Goal: Transaction & Acquisition: Register for event/course

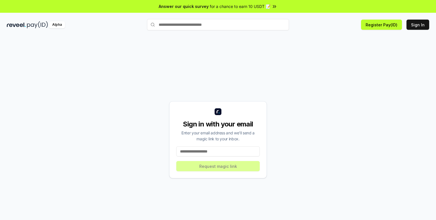
click at [190, 152] on input at bounding box center [218, 152] width 84 height 10
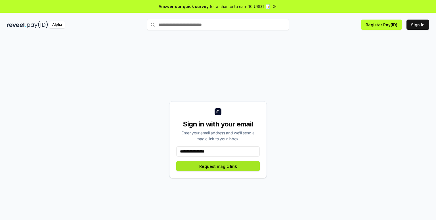
type input "**********"
click at [210, 168] on button "Request magic link" at bounding box center [218, 166] width 84 height 10
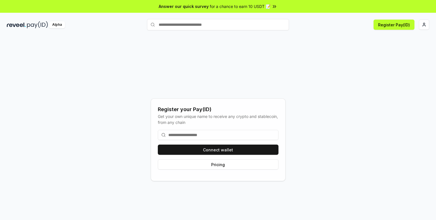
click at [190, 137] on input at bounding box center [218, 135] width 121 height 10
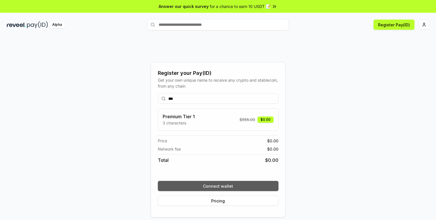
type input "***"
click at [215, 187] on button "Connect wallet" at bounding box center [218, 186] width 121 height 10
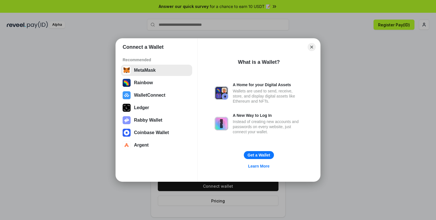
click at [139, 70] on button "MetaMask" at bounding box center [156, 70] width 71 height 11
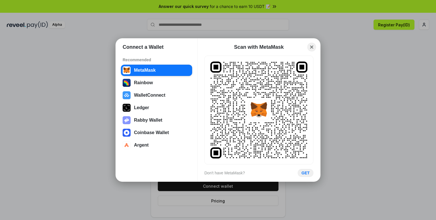
click at [310, 46] on button "Close" at bounding box center [312, 47] width 9 height 9
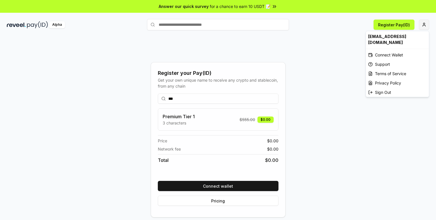
click at [423, 24] on html "Answer our quick survey for a chance to earn 10 USDT 📝 Alpha Register Pay(ID) R…" at bounding box center [218, 110] width 436 height 220
click at [385, 50] on div "Connect Wallet" at bounding box center [397, 54] width 63 height 9
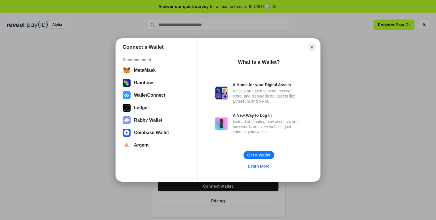
click at [258, 155] on button "Get a Wallet" at bounding box center [259, 155] width 31 height 8
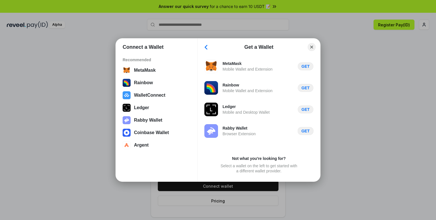
click at [305, 132] on button "GET" at bounding box center [306, 131] width 16 height 8
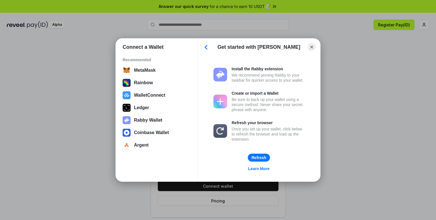
click at [244, 66] on div "Install the Rabby extension" at bounding box center [268, 68] width 73 height 5
click at [160, 122] on button "Rabby Wallet" at bounding box center [156, 120] width 71 height 11
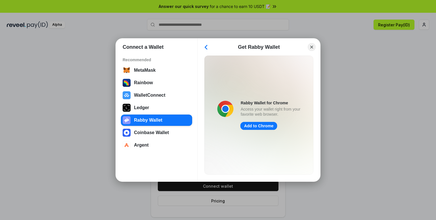
click at [261, 126] on link "Add to Chrome" at bounding box center [258, 126] width 37 height 8
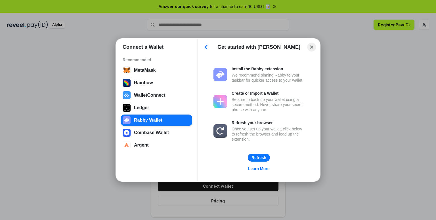
click at [311, 46] on button "Close" at bounding box center [312, 47] width 9 height 9
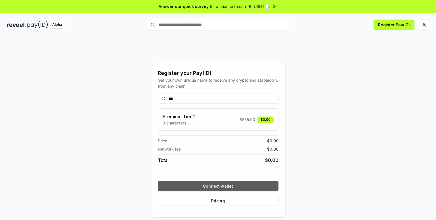
click at [220, 185] on button "Connect wallet" at bounding box center [218, 186] width 121 height 10
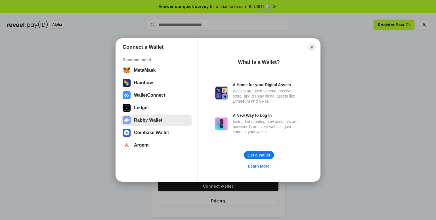
click at [150, 125] on button "Rabby Wallet" at bounding box center [156, 120] width 71 height 11
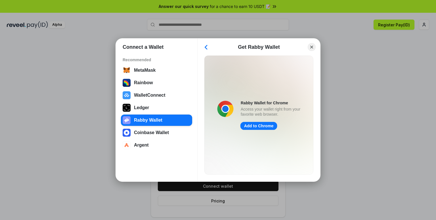
click at [258, 125] on link "Add to Chrome" at bounding box center [258, 126] width 37 height 8
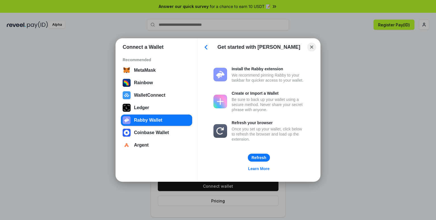
click at [312, 47] on button "Close" at bounding box center [312, 47] width 9 height 9
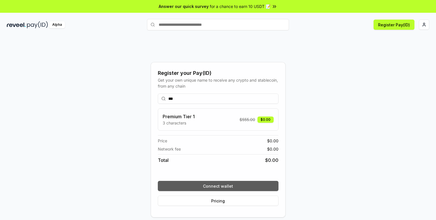
click at [225, 187] on button "Connect wallet" at bounding box center [218, 186] width 121 height 10
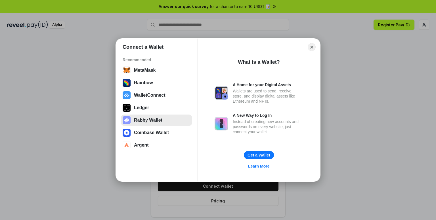
click at [144, 121] on button "Rabby Wallet" at bounding box center [156, 120] width 71 height 11
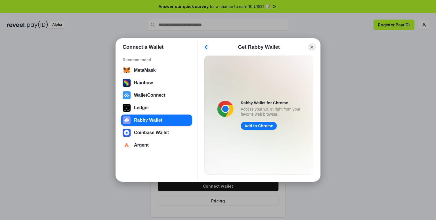
click at [218, 34] on div "Connect a Wallet Recommended MetaMask Rainbow WalletConnect Ledger Rabby Wallet…" at bounding box center [218, 110] width 550 height 334
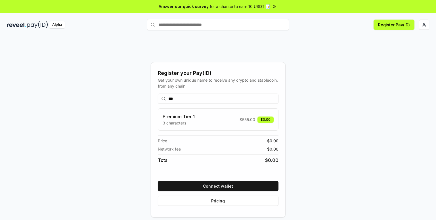
click at [275, 5] on icon at bounding box center [275, 6] width 1 height 2
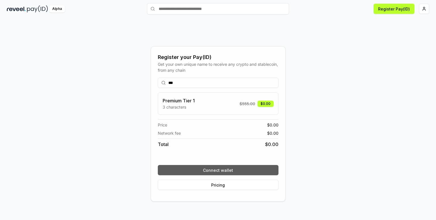
click at [216, 170] on button "Connect wallet" at bounding box center [218, 170] width 121 height 10
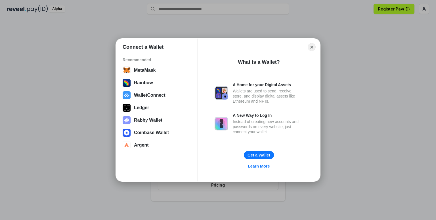
click at [260, 168] on link "Learn More" at bounding box center [259, 167] width 29 height 8
click at [141, 70] on button "MetaMask" at bounding box center [156, 70] width 71 height 11
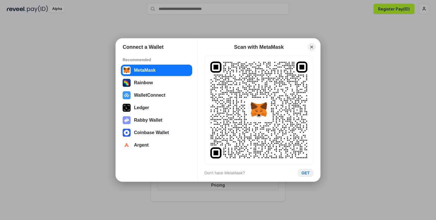
click at [305, 174] on button "GET" at bounding box center [306, 173] width 16 height 8
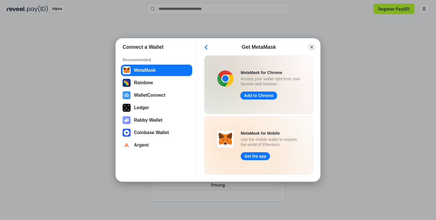
click at [258, 97] on link "Add to Chrome" at bounding box center [258, 96] width 37 height 8
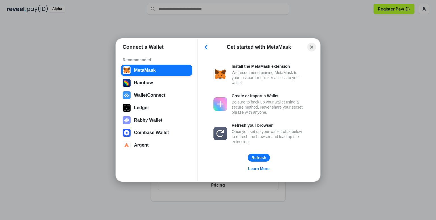
click at [312, 47] on button "Close" at bounding box center [312, 47] width 9 height 9
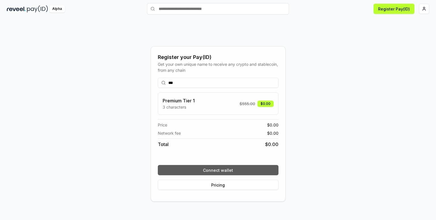
click at [219, 168] on button "Connect wallet" at bounding box center [218, 170] width 121 height 10
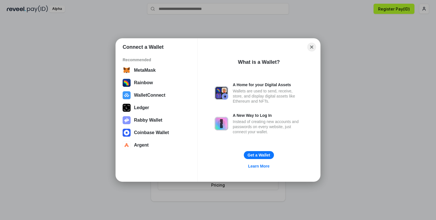
click at [311, 47] on button "Close" at bounding box center [312, 47] width 9 height 9
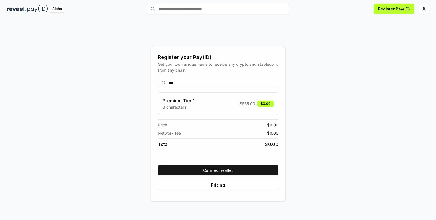
click at [179, 85] on input "***" at bounding box center [218, 83] width 121 height 10
click at [177, 103] on h3 "Premium Tier 1" at bounding box center [179, 100] width 32 height 7
click at [216, 185] on button "Pricing" at bounding box center [218, 185] width 121 height 10
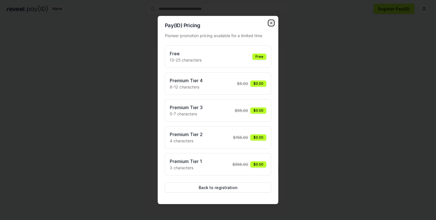
click at [272, 22] on icon "button" at bounding box center [271, 23] width 5 height 5
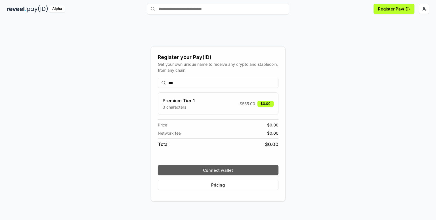
click at [216, 170] on button "Connect wallet" at bounding box center [218, 170] width 121 height 10
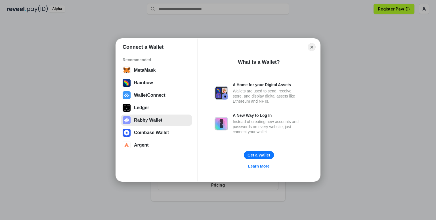
click at [144, 119] on button "Rabby Wallet" at bounding box center [156, 120] width 71 height 11
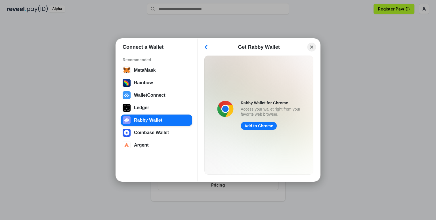
click at [311, 45] on button "Close" at bounding box center [312, 47] width 9 height 9
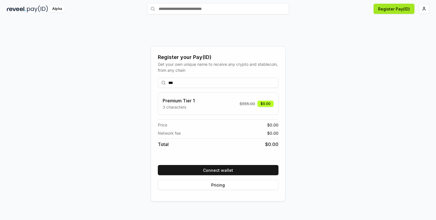
click at [394, 9] on button "Register Pay(ID)" at bounding box center [394, 9] width 41 height 10
click at [380, 203] on div "Connect your wallet to Register a Pay(ID)" at bounding box center [375, 204] width 76 height 6
click at [393, 9] on button "Register Pay(ID)" at bounding box center [394, 9] width 41 height 10
click at [422, 72] on div "Register your Pay(ID) Get your own unique name to receive any crypto and stable…" at bounding box center [218, 124] width 423 height 193
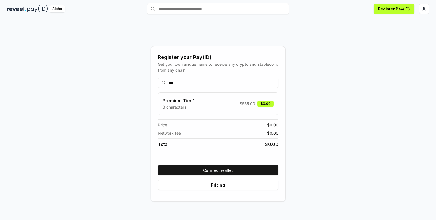
click at [58, 9] on div "Alpha" at bounding box center [57, 8] width 16 height 7
click at [15, 7] on img at bounding box center [16, 8] width 19 height 7
click at [163, 7] on input "text" at bounding box center [218, 8] width 142 height 11
type input "***"
click at [279, 20] on span "Register" at bounding box center [277, 20] width 19 height 9
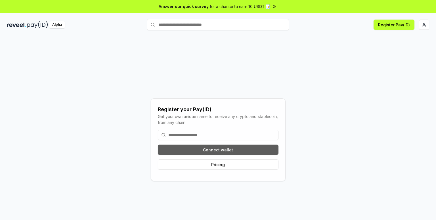
click at [213, 150] on button "Connect wallet" at bounding box center [218, 150] width 121 height 10
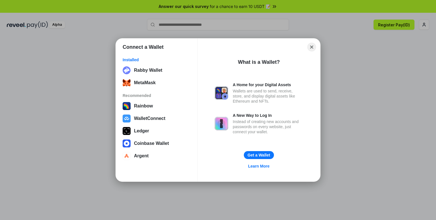
click at [312, 47] on button "Close" at bounding box center [312, 47] width 9 height 9
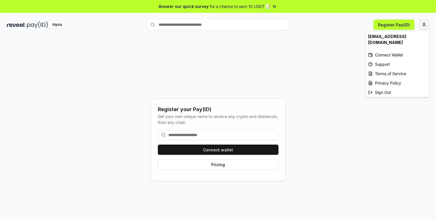
click at [423, 25] on html "Answer our quick survey for a chance to earn 10 USDT 📝 Alpha Register Pay(ID) R…" at bounding box center [218, 110] width 436 height 220
click at [381, 60] on div "Support" at bounding box center [397, 64] width 63 height 9
click at [181, 137] on input at bounding box center [218, 135] width 121 height 10
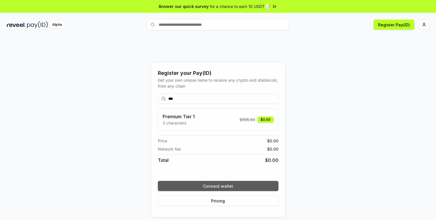
click at [219, 187] on button "Connect wallet" at bounding box center [218, 186] width 121 height 10
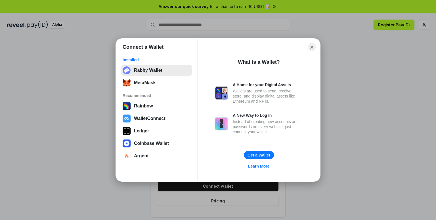
click at [145, 73] on button "Rabby Wallet" at bounding box center [156, 70] width 71 height 11
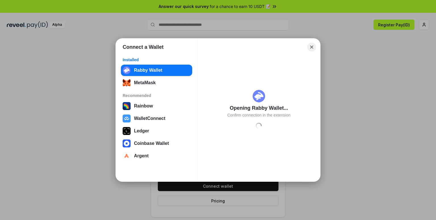
click at [311, 47] on button "Close" at bounding box center [312, 47] width 9 height 9
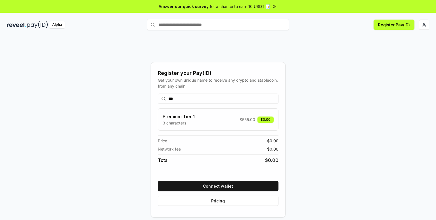
click at [182, 99] on input "***" at bounding box center [218, 99] width 121 height 10
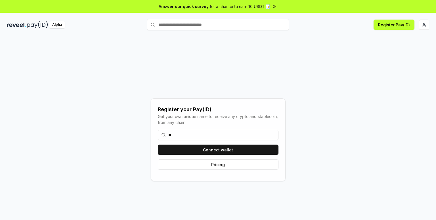
type input "*"
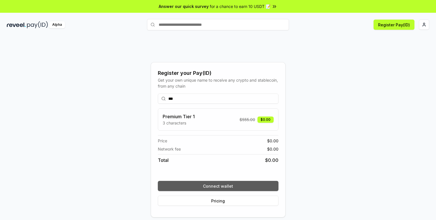
type input "***"
click at [214, 188] on button "Connect wallet" at bounding box center [218, 186] width 121 height 10
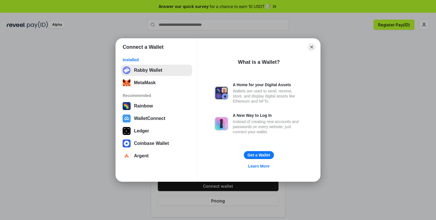
click at [142, 69] on button "Rabby Wallet" at bounding box center [156, 70] width 71 height 11
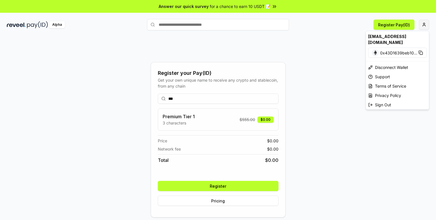
click at [425, 26] on html "Answer our quick survey for a chance to earn 10 USDT 📝 Alpha Register Pay(ID) R…" at bounding box center [218, 110] width 436 height 220
click at [392, 50] on span "0x43D1639beb10 ..." at bounding box center [398, 53] width 37 height 6
click at [217, 187] on html "Answer our quick survey for a chance to earn 10 USDT 📝 Alpha Register Pay(ID) R…" at bounding box center [218, 110] width 436 height 220
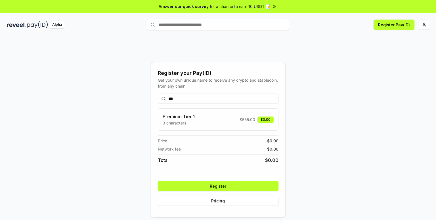
click at [217, 187] on button "Register" at bounding box center [218, 186] width 121 height 10
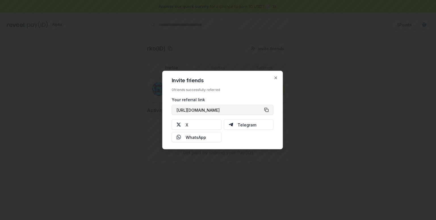
click at [266, 109] on button "[URL][DOMAIN_NAME]" at bounding box center [223, 110] width 102 height 10
click at [275, 76] on icon "button" at bounding box center [276, 78] width 5 height 5
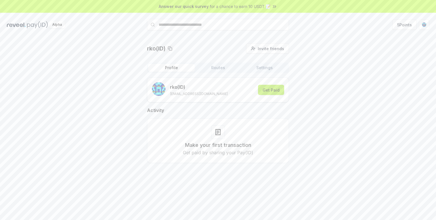
click at [273, 91] on button "Get Paid" at bounding box center [271, 90] width 26 height 10
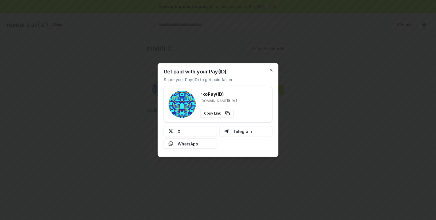
type button "[URL][DOMAIN_NAME]"
click at [226, 112] on button "Copy Link" at bounding box center [217, 113] width 33 height 9
